Goal: Download file/media

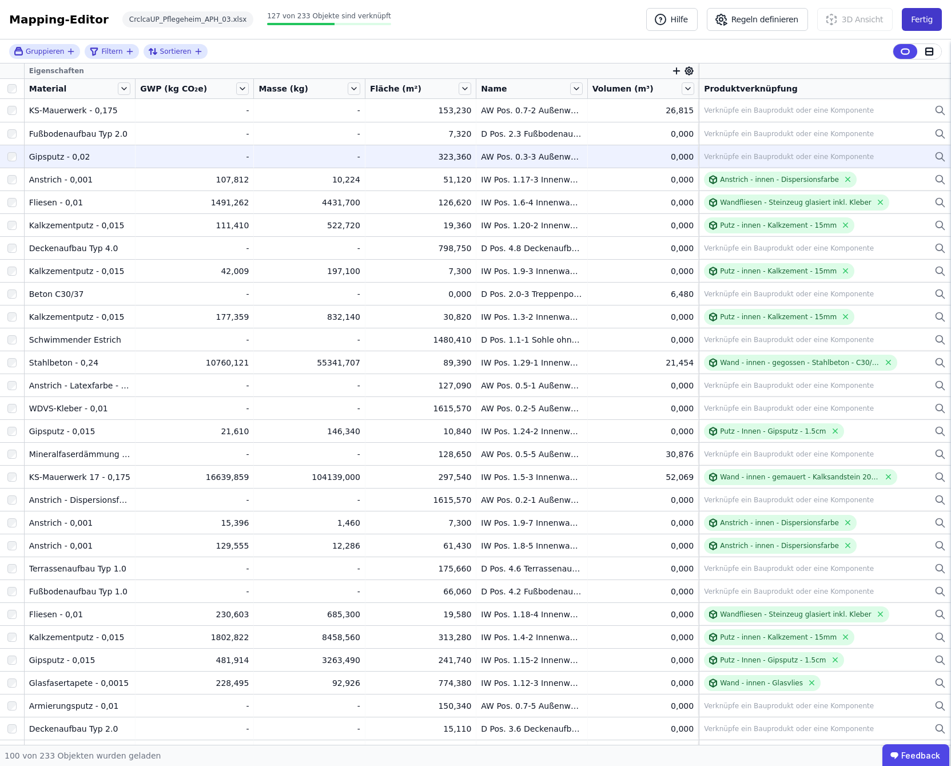
click at [923, 19] on button "Fertig" at bounding box center [922, 19] width 40 height 23
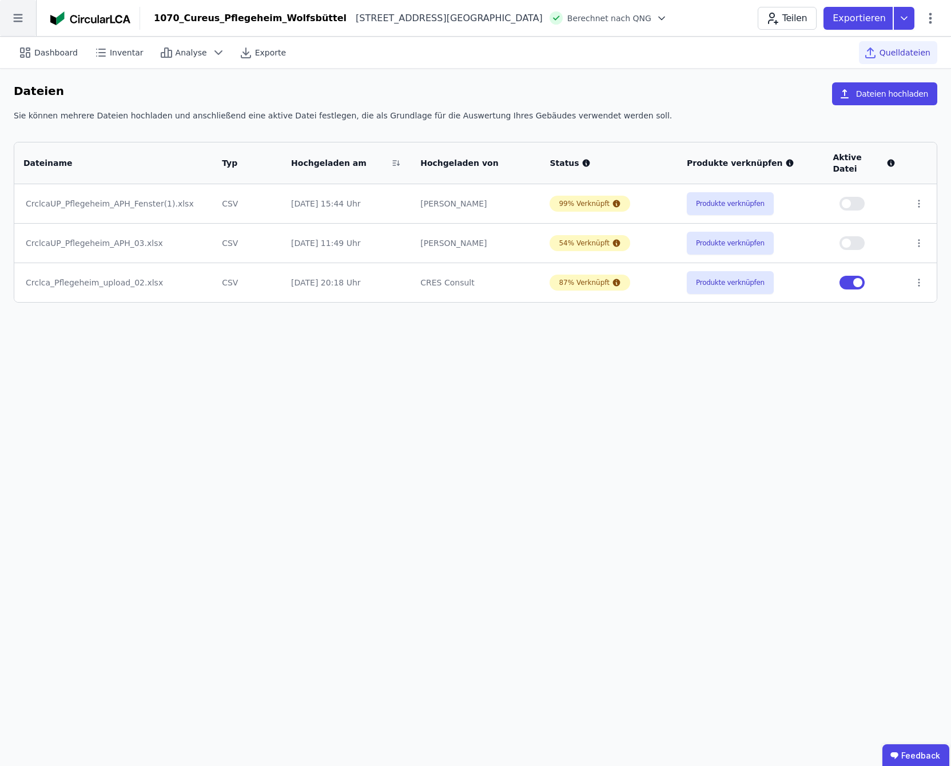
click at [17, 21] on icon at bounding box center [18, 18] width 36 height 36
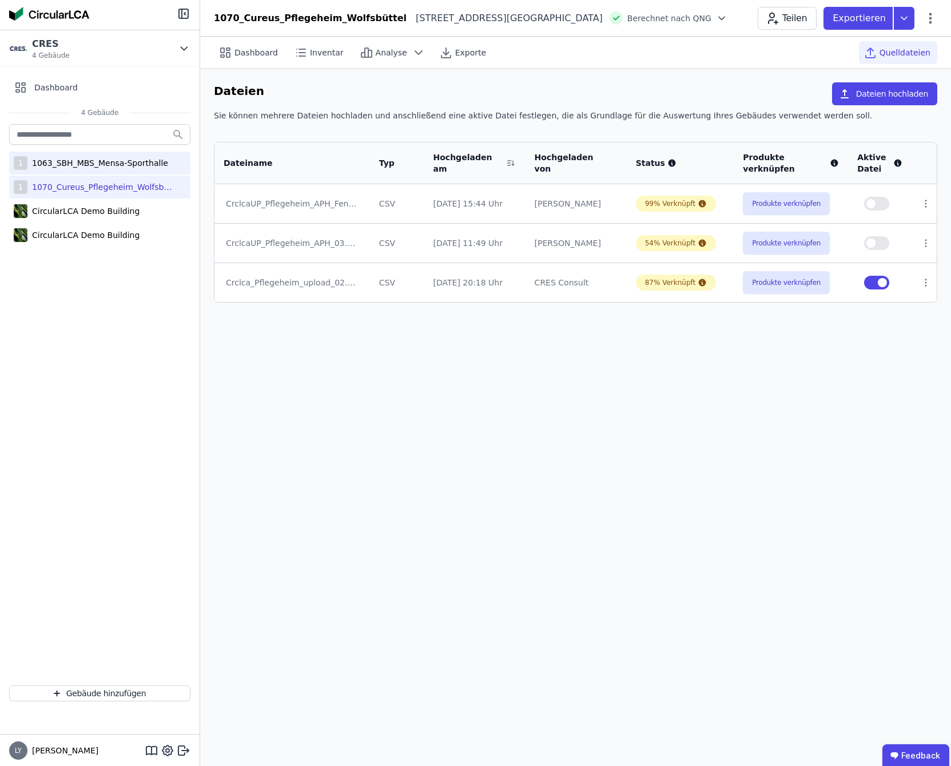
click at [124, 168] on div "1063_SBH_MBS_Mensa-Sporthalle" at bounding box center [97, 162] width 141 height 11
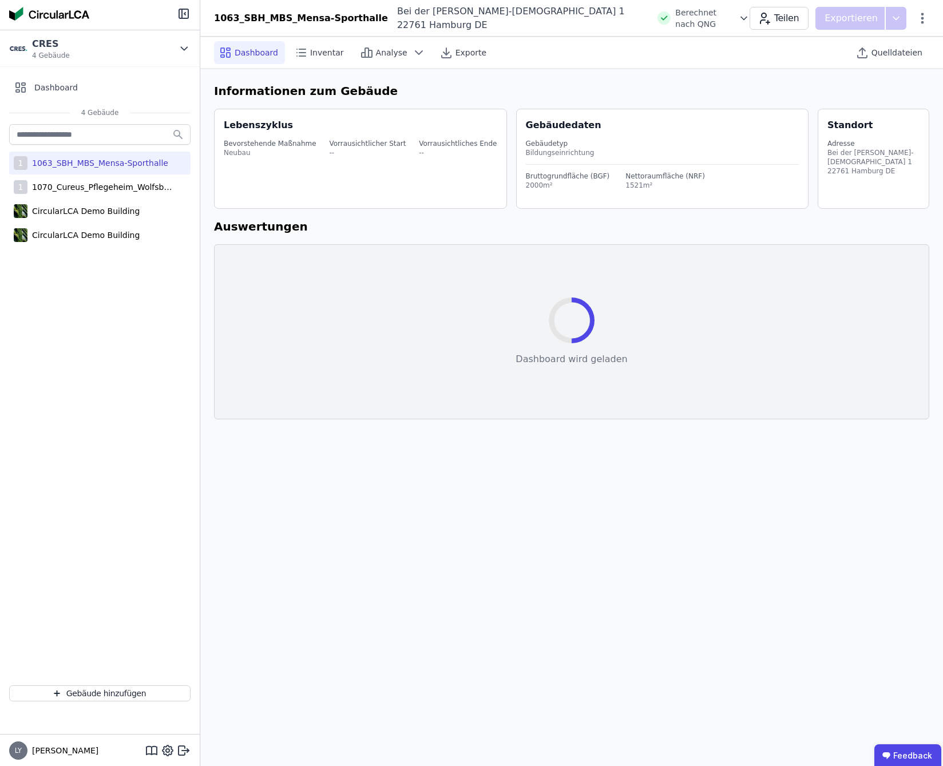
select select "*"
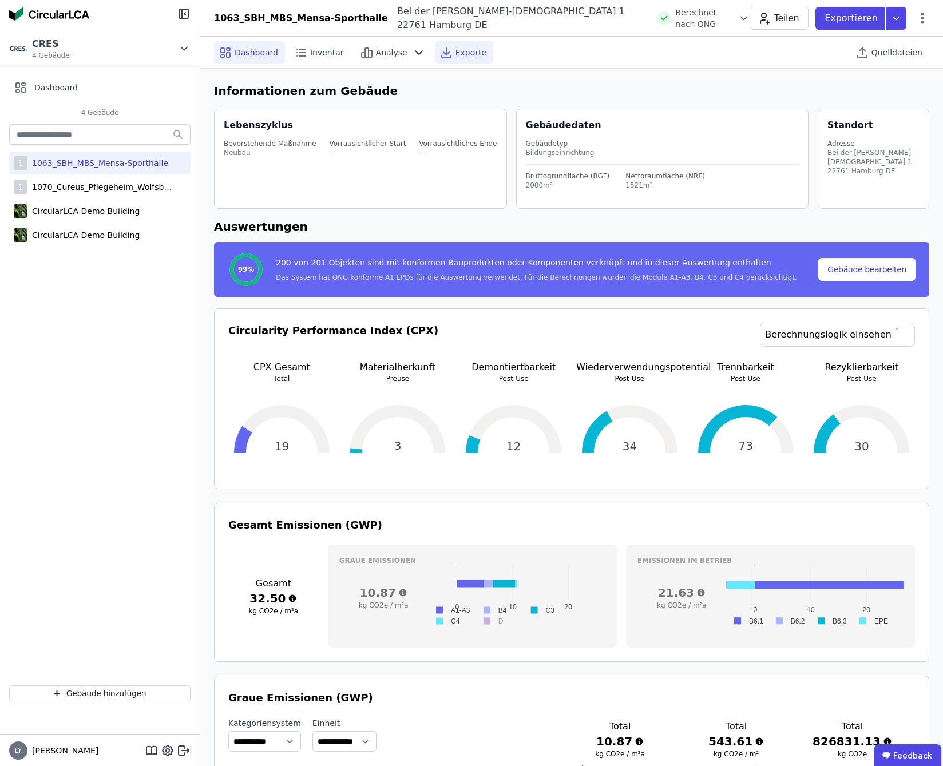
click at [455, 53] on span "Exporte" at bounding box center [470, 52] width 31 height 11
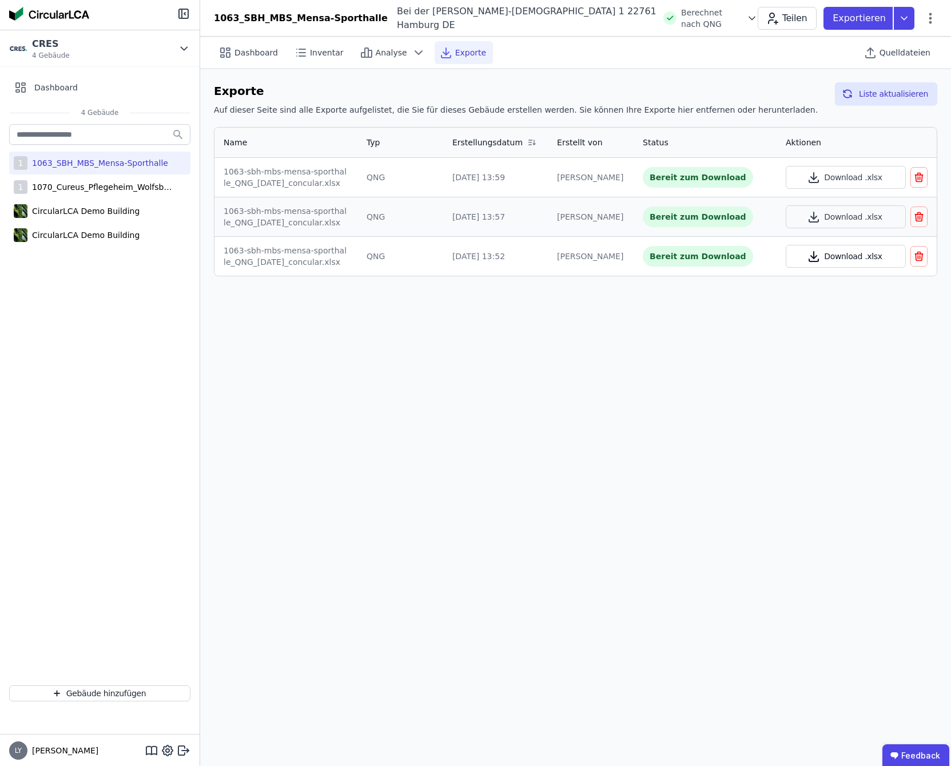
click at [871, 256] on button "Download .xlsx" at bounding box center [846, 256] width 120 height 23
click at [686, 216] on div "Bereit zum Download" at bounding box center [698, 216] width 110 height 21
click at [835, 215] on button "Download .xlsx" at bounding box center [846, 216] width 120 height 23
click at [881, 177] on button "Download .xlsx" at bounding box center [846, 177] width 120 height 23
click at [902, 754] on ubdiv "Feedback" at bounding box center [916, 754] width 67 height 23
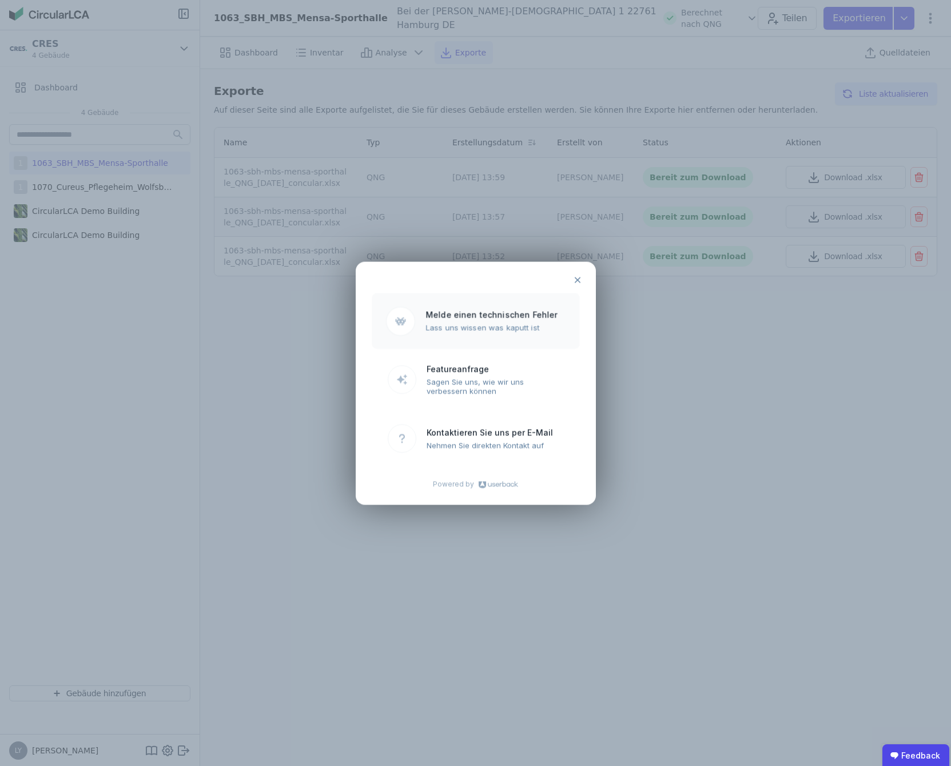
click at [500, 323] on ubdiv "Lass uns wissen was kaputt ist" at bounding box center [496, 327] width 140 height 9
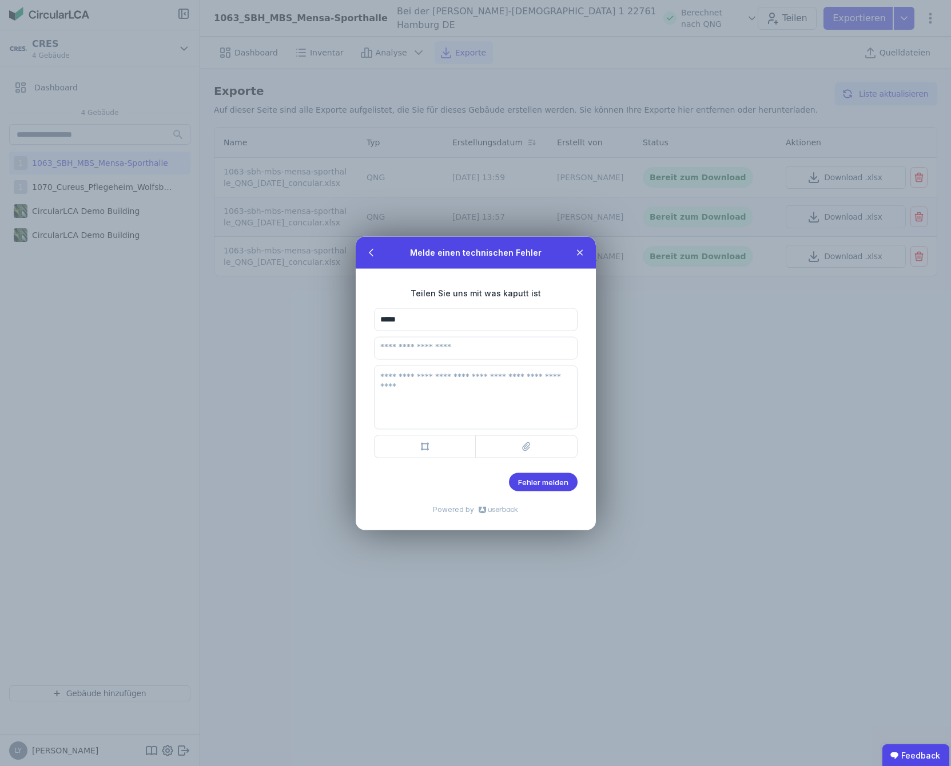
type input "*********"
type input "**********"
click at [478, 380] on textarea at bounding box center [476, 397] width 204 height 64
type textarea "**********"
click at [532, 483] on span "Fehler melden" at bounding box center [543, 481] width 50 height 9
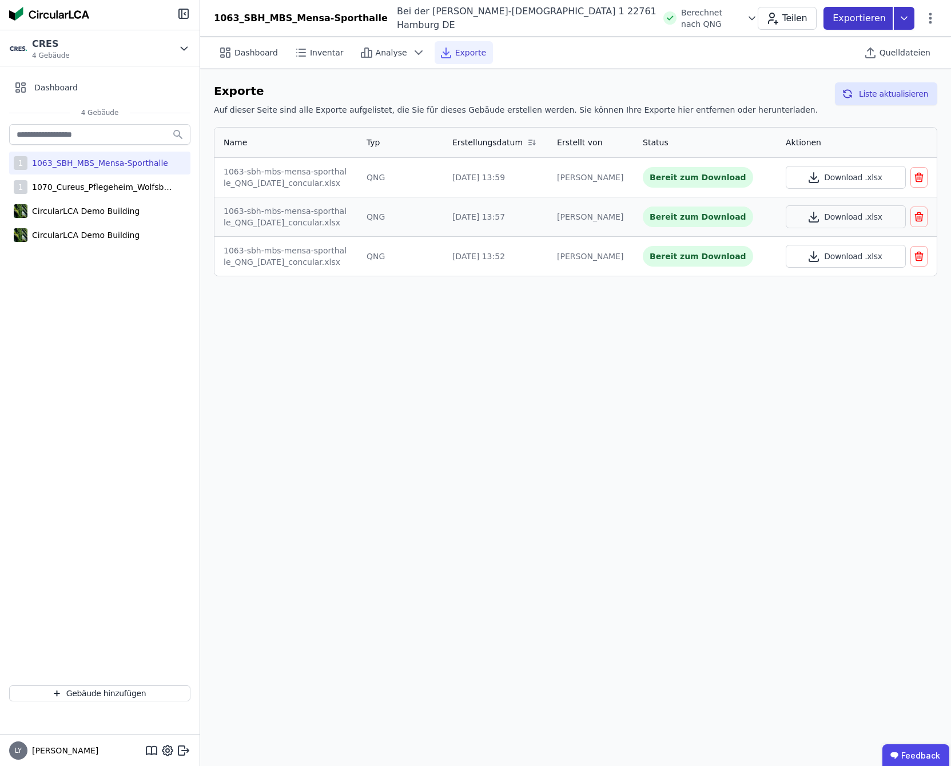
click at [906, 17] on icon at bounding box center [904, 18] width 6 height 3
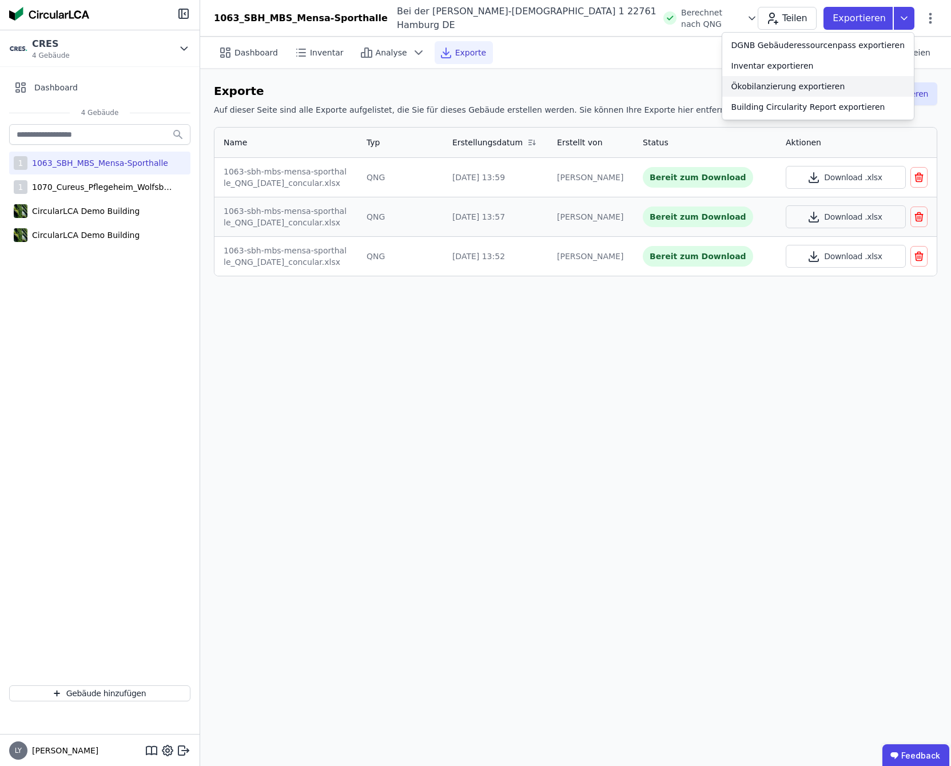
click at [806, 87] on div "Ökobilanzierung exportieren" at bounding box center [789, 86] width 114 height 11
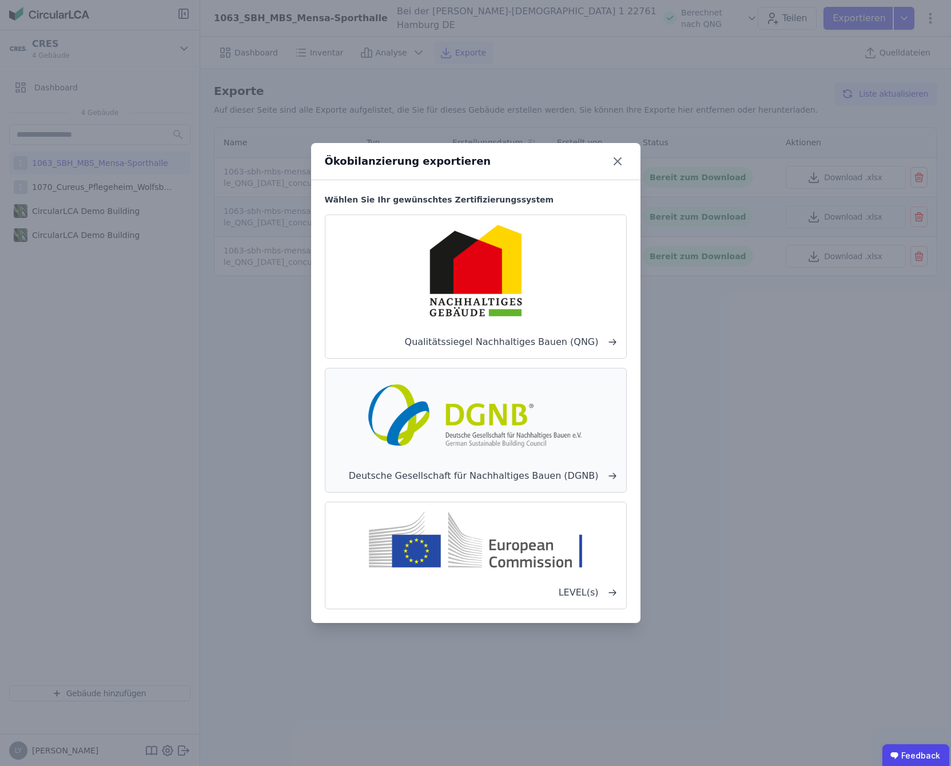
click at [511, 414] on img at bounding box center [475, 414] width 225 height 73
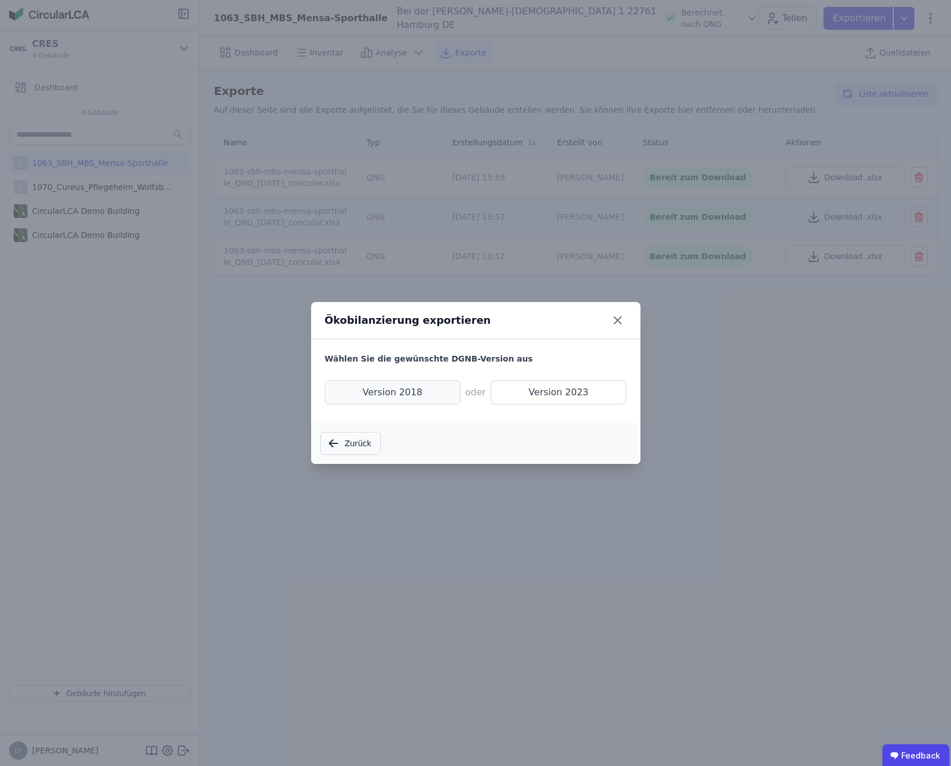
click at [408, 394] on span "Version 2018" at bounding box center [393, 392] width 136 height 24
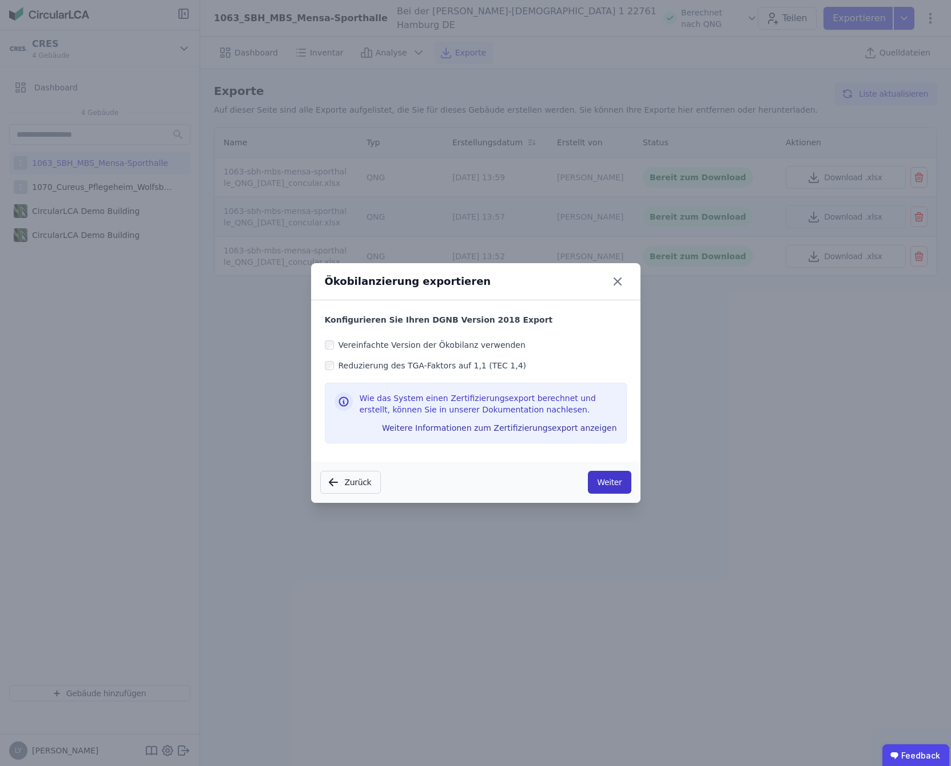
click at [610, 483] on button "Weiter" at bounding box center [609, 482] width 43 height 23
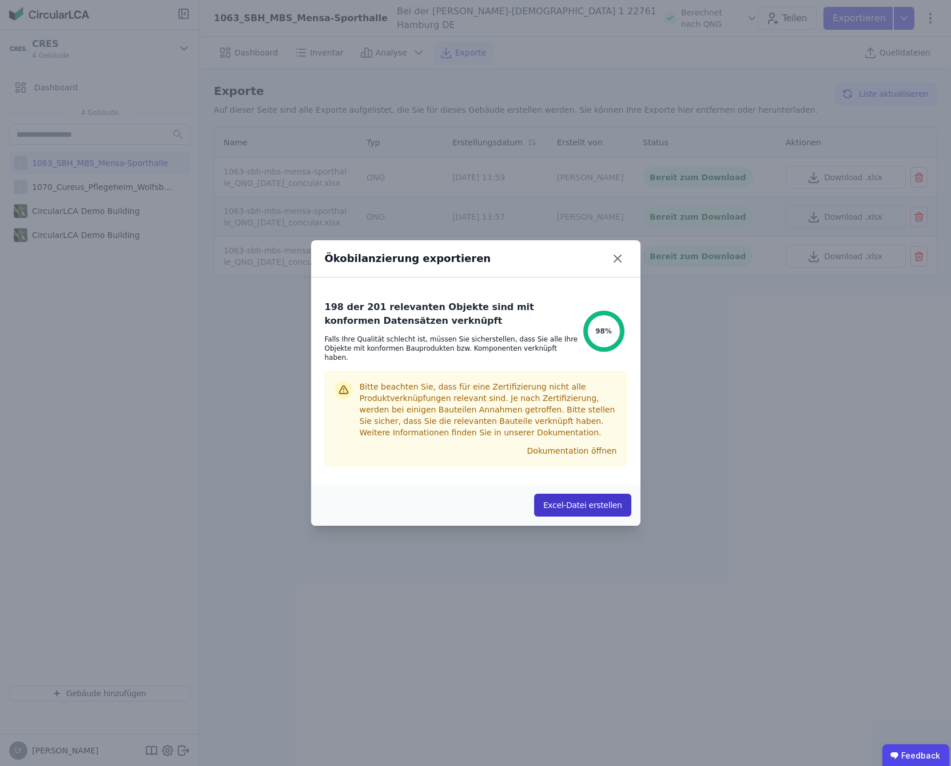
click at [581, 503] on button "Excel-Datei erstellen" at bounding box center [582, 505] width 97 height 23
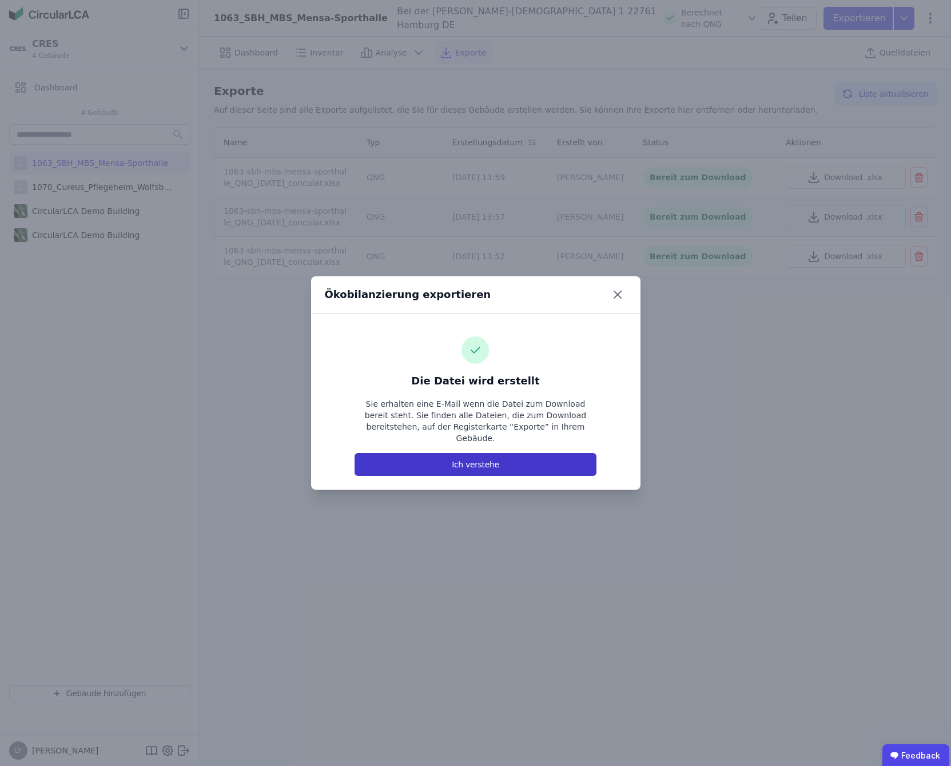
click at [475, 461] on button "Ich verstehe" at bounding box center [475, 464] width 241 height 23
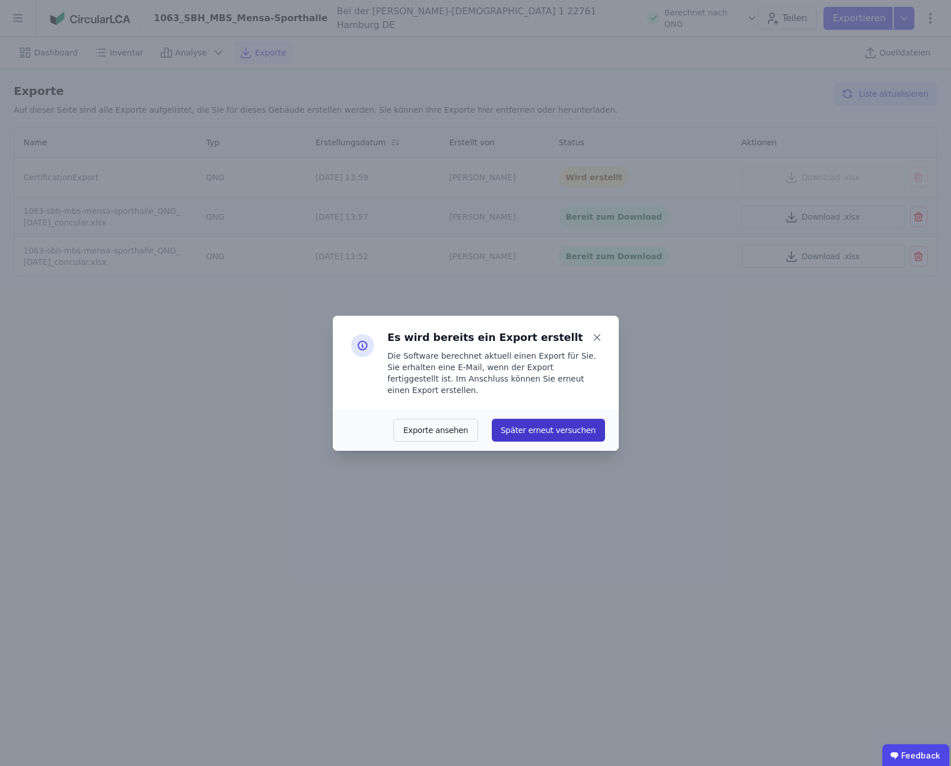
click at [530, 428] on button "Später erneut versuchen" at bounding box center [548, 430] width 113 height 23
click at [520, 428] on button "Später erneut versuchen" at bounding box center [548, 430] width 113 height 23
click at [450, 427] on button "Exporte ansehen" at bounding box center [436, 430] width 84 height 23
click at [593, 343] on icon at bounding box center [597, 337] width 16 height 16
click at [648, 449] on div "Es wird bereits ein Export erstellt Die Software berechnet aktuell einen Export…" at bounding box center [475, 383] width 951 height 766
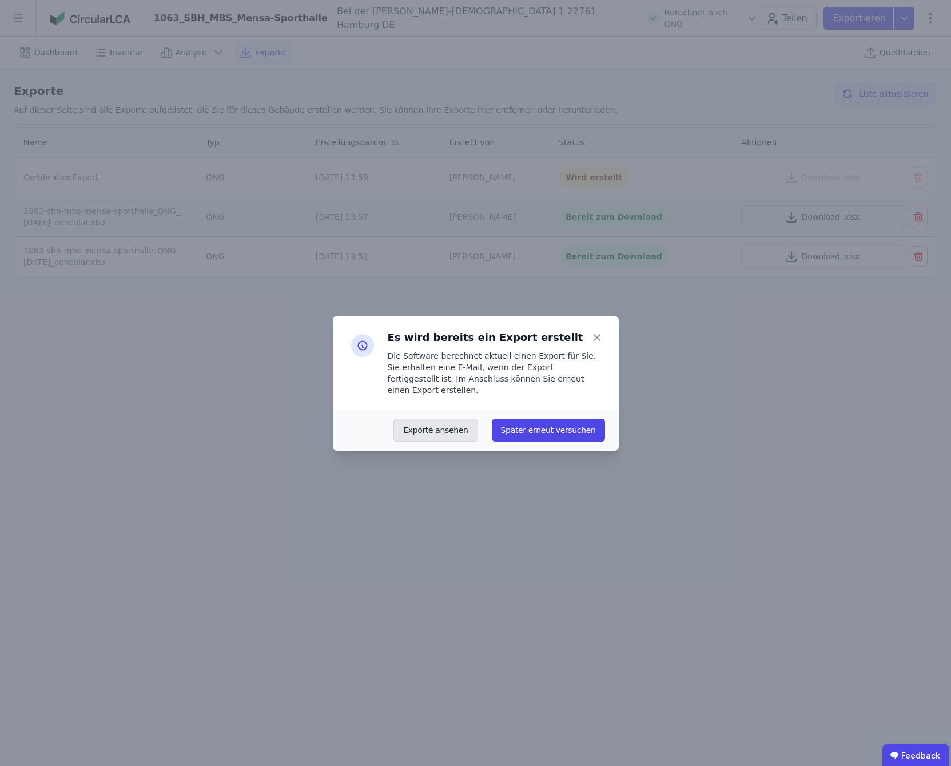
click at [455, 430] on button "Exporte ansehen" at bounding box center [436, 430] width 84 height 23
click at [570, 430] on button "Später erneut versuchen" at bounding box center [548, 430] width 113 height 23
click at [575, 419] on button "Später erneut versuchen" at bounding box center [548, 430] width 113 height 23
click at [593, 337] on icon at bounding box center [597, 337] width 16 height 16
click at [853, 571] on div "Es wird bereits ein Export erstellt Die Software berechnet aktuell einen Export…" at bounding box center [475, 383] width 951 height 766
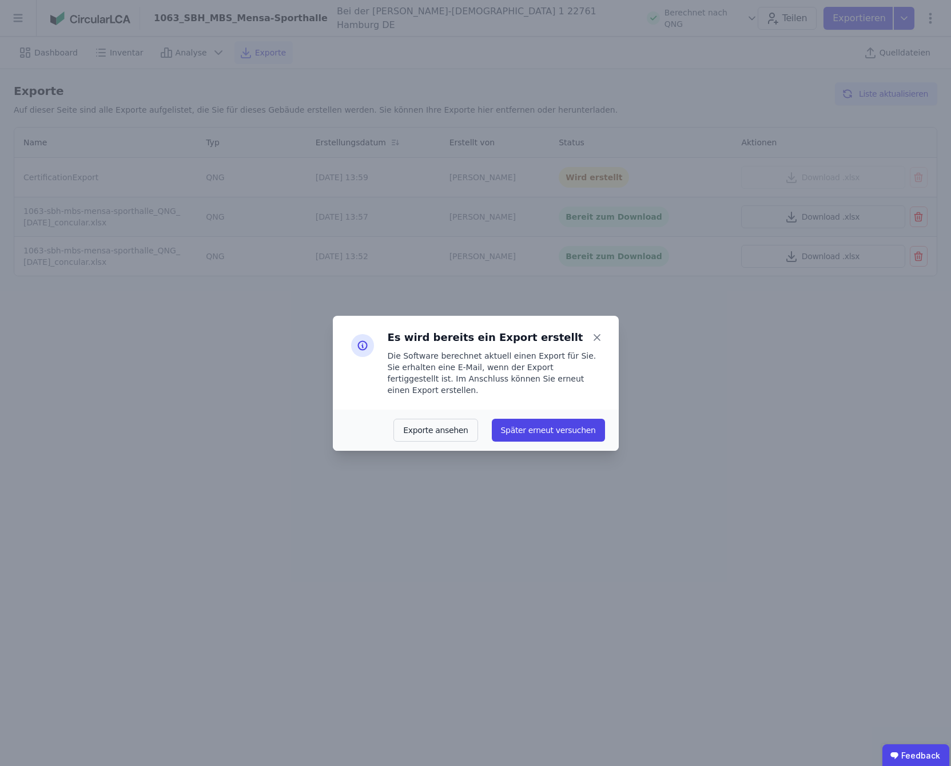
click at [729, 441] on div "Es wird bereits ein Export erstellt Die Software berechnet aktuell einen Export…" at bounding box center [475, 383] width 951 height 766
drag, startPoint x: 551, startPoint y: 429, endPoint x: 410, endPoint y: 423, distance: 141.4
click at [549, 430] on button "Später erneut versuchen" at bounding box center [548, 430] width 113 height 23
click at [444, 423] on button "Exporte ansehen" at bounding box center [436, 430] width 84 height 23
drag, startPoint x: 598, startPoint y: 343, endPoint x: 579, endPoint y: 328, distance: 24.0
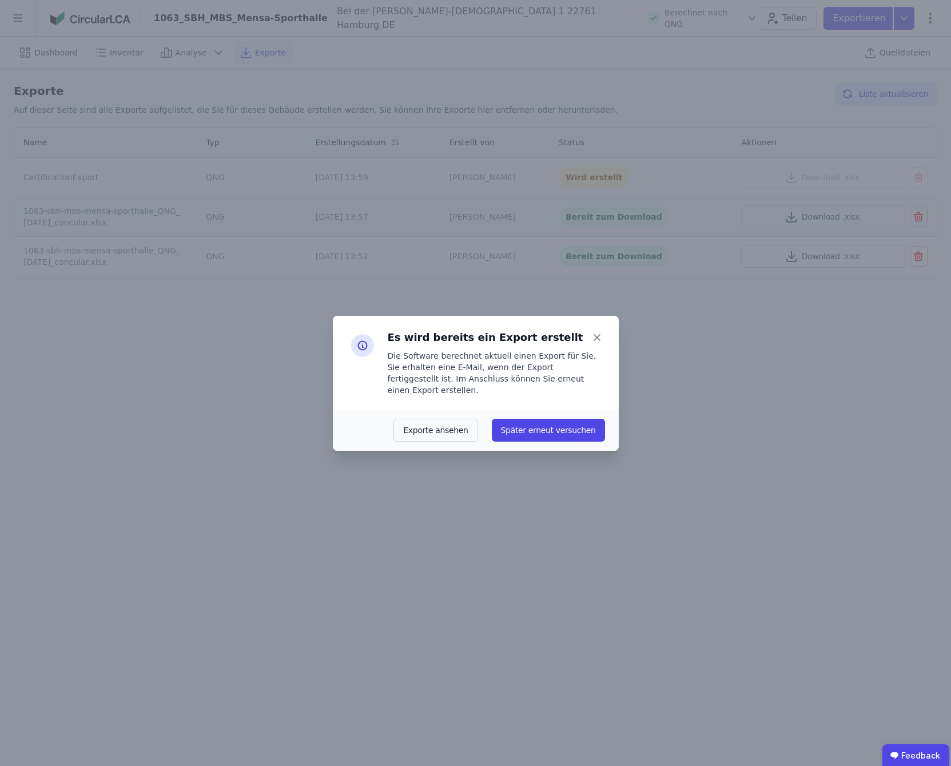
click at [597, 343] on icon at bounding box center [597, 337] width 16 height 16
click at [670, 336] on div "Es wird bereits ein Export erstellt Die Software berechnet aktuell einen Export…" at bounding box center [475, 383] width 951 height 766
click at [597, 340] on icon at bounding box center [597, 337] width 16 height 16
drag, startPoint x: 797, startPoint y: 339, endPoint x: 798, endPoint y: 351, distance: 12.0
click at [797, 346] on div "Es wird bereits ein Export erstellt Die Software berechnet aktuell einen Export…" at bounding box center [475, 383] width 951 height 766
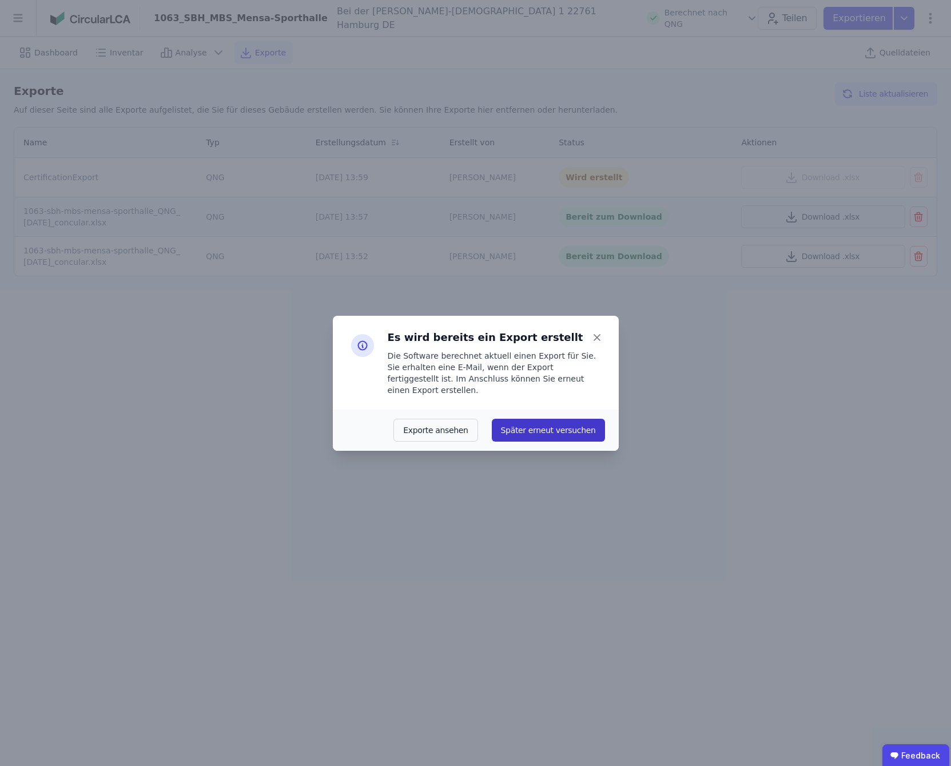
click at [518, 432] on button "Später erneut versuchen" at bounding box center [548, 430] width 113 height 23
click at [520, 426] on button "Später erneut versuchen" at bounding box center [548, 430] width 113 height 23
click at [558, 419] on button "Später erneut versuchen" at bounding box center [548, 430] width 113 height 23
click at [597, 345] on icon at bounding box center [597, 337] width 16 height 16
click at [758, 629] on div "Es wird bereits ein Export erstellt Die Software berechnet aktuell einen Export…" at bounding box center [475, 383] width 951 height 766
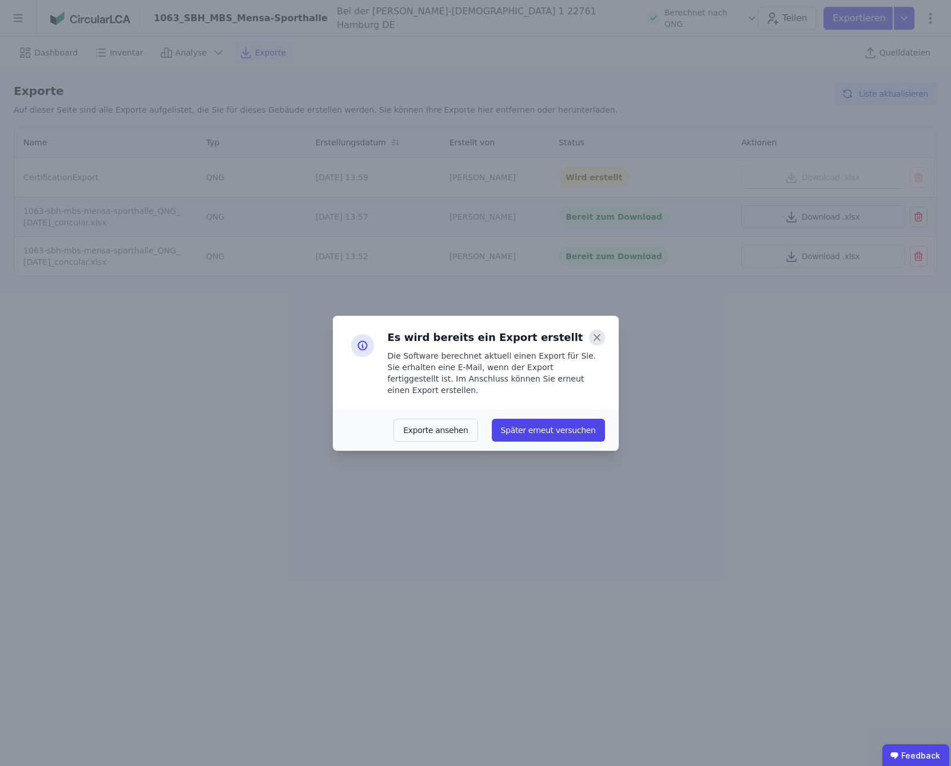
click at [597, 340] on icon at bounding box center [597, 338] width 6 height 6
click at [599, 341] on icon at bounding box center [597, 337] width 16 height 16
click at [676, 398] on div "Es wird bereits ein Export erstellt Die Software berechnet aktuell einen Export…" at bounding box center [475, 383] width 951 height 766
click at [553, 426] on button "Später erneut versuchen" at bounding box center [548, 430] width 113 height 23
drag, startPoint x: 669, startPoint y: 440, endPoint x: 717, endPoint y: 451, distance: 48.7
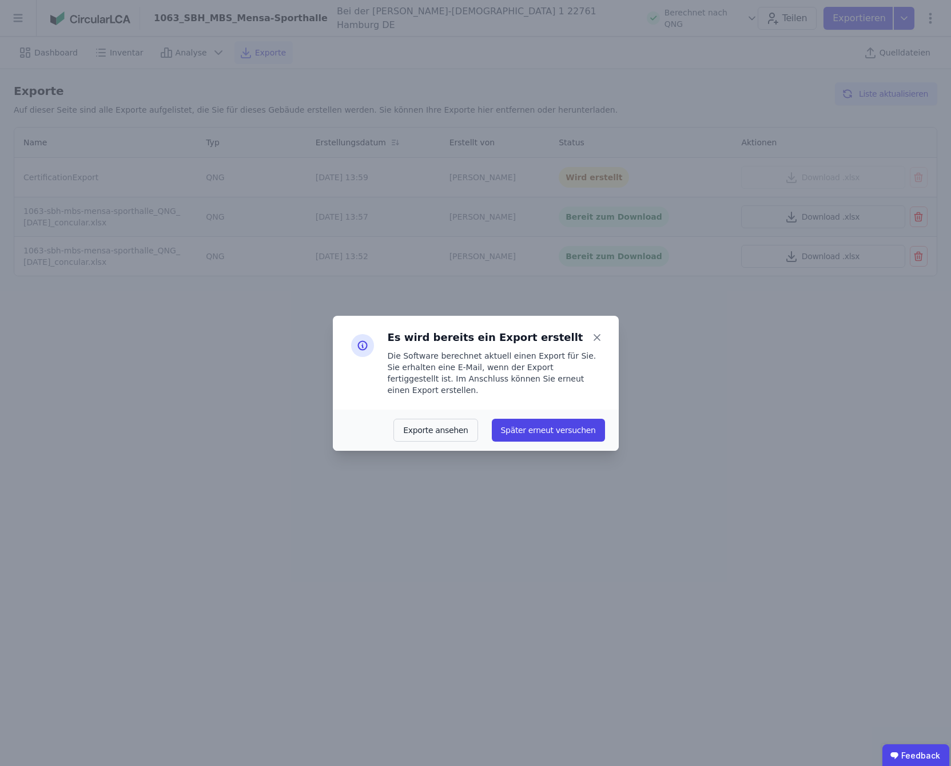
click at [670, 440] on div "Es wird bereits ein Export erstellt Die Software berechnet aktuell einen Export…" at bounding box center [475, 383] width 951 height 766
click at [569, 423] on button "Später erneut versuchen" at bounding box center [548, 430] width 113 height 23
click at [478, 431] on button "Exporte ansehen" at bounding box center [436, 430] width 84 height 23
click at [596, 340] on icon at bounding box center [597, 338] width 6 height 6
drag, startPoint x: 879, startPoint y: 485, endPoint x: 867, endPoint y: 479, distance: 13.1
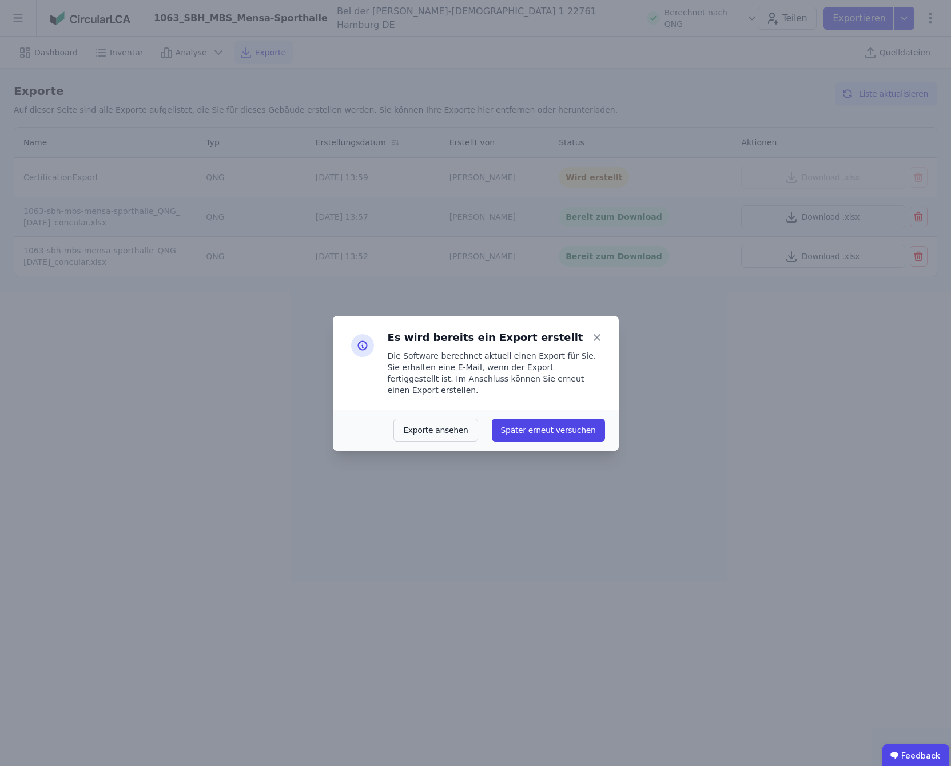
click at [878, 484] on div "Es wird bereits ein Export erstellt Die Software berechnet aktuell einen Export…" at bounding box center [475, 383] width 951 height 766
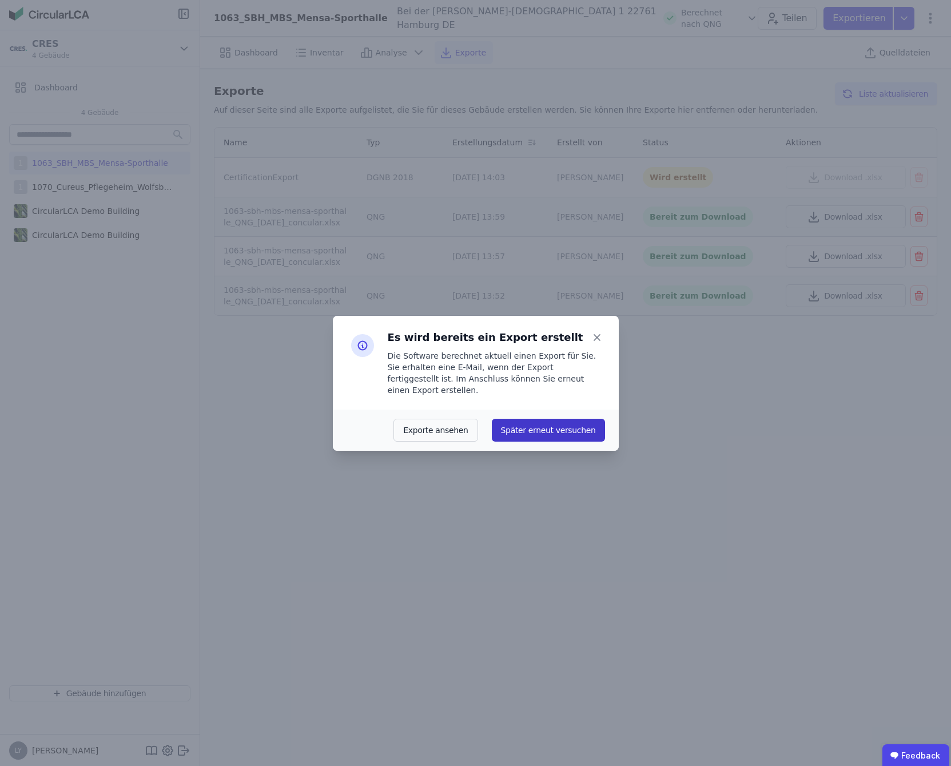
click at [542, 426] on button "Später erneut versuchen" at bounding box center [548, 430] width 113 height 23
click at [601, 343] on icon at bounding box center [597, 337] width 16 height 16
drag, startPoint x: 422, startPoint y: 421, endPoint x: 467, endPoint y: 428, distance: 45.1
click at [442, 419] on button "Exporte ansehen" at bounding box center [436, 430] width 84 height 23
